Goal: Find specific page/section: Find specific page/section

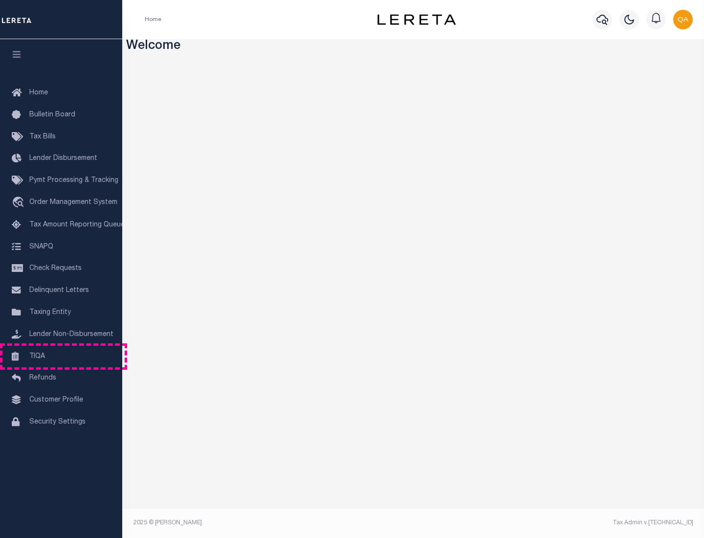
click at [61, 356] on link "TIQA" at bounding box center [61, 357] width 122 height 22
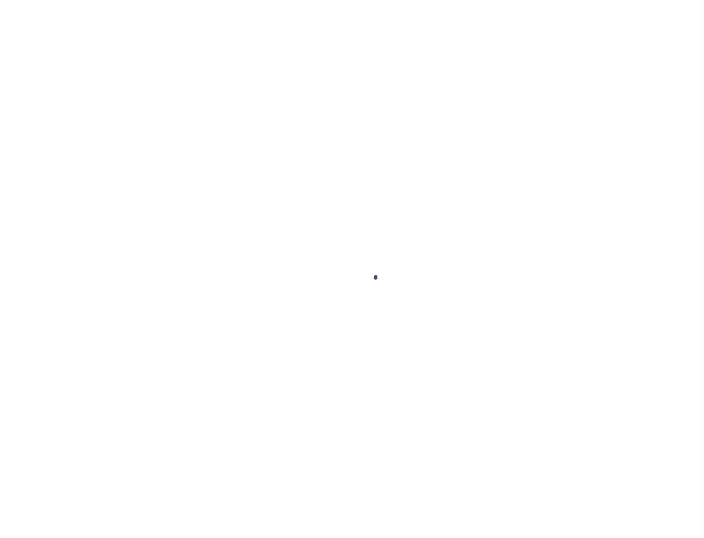
select select "200"
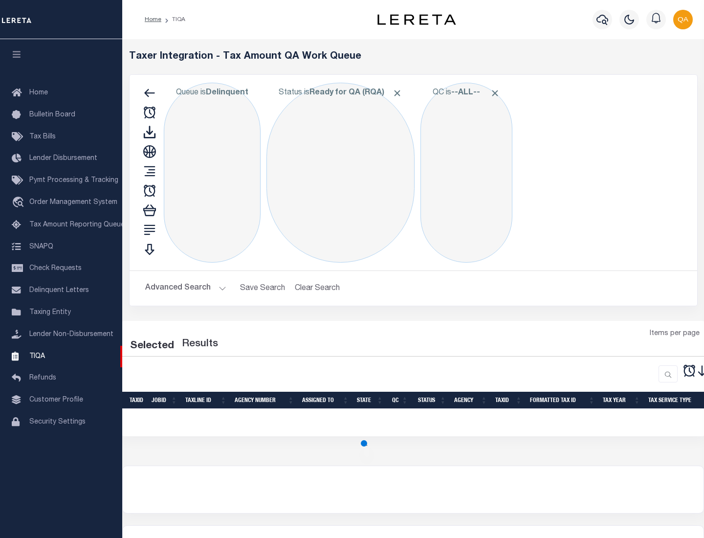
select select "200"
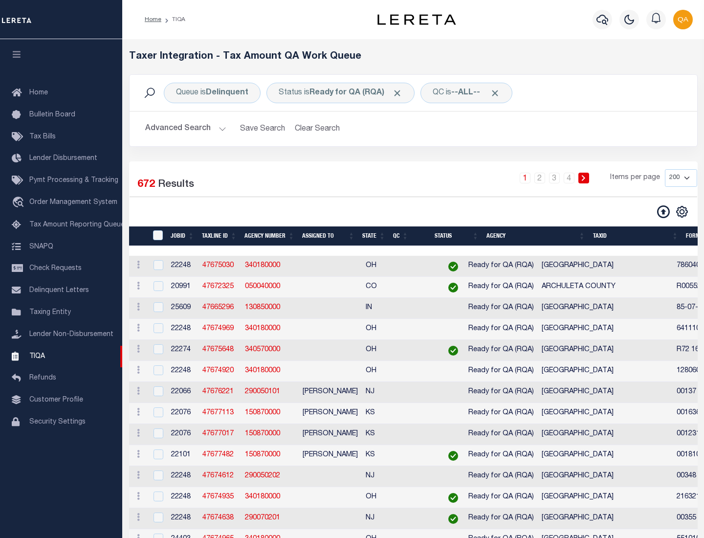
click at [400, 93] on span "Click to Remove" at bounding box center [397, 93] width 10 height 10
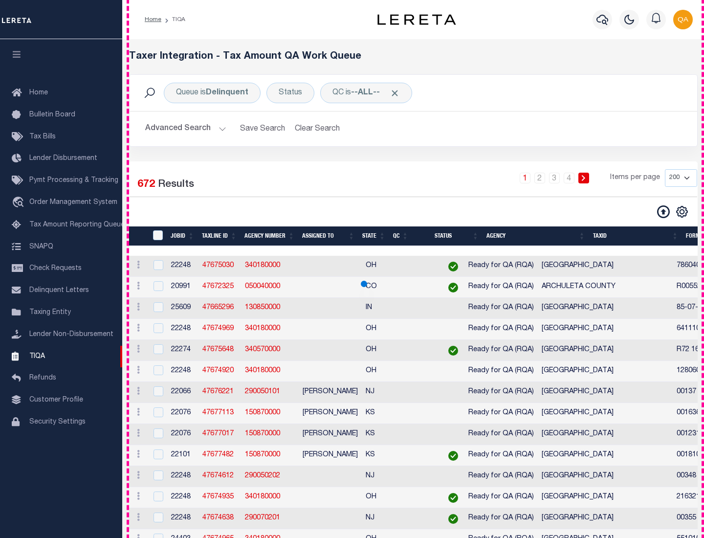
scroll to position [2089, 0]
